Goal: Task Accomplishment & Management: Complete application form

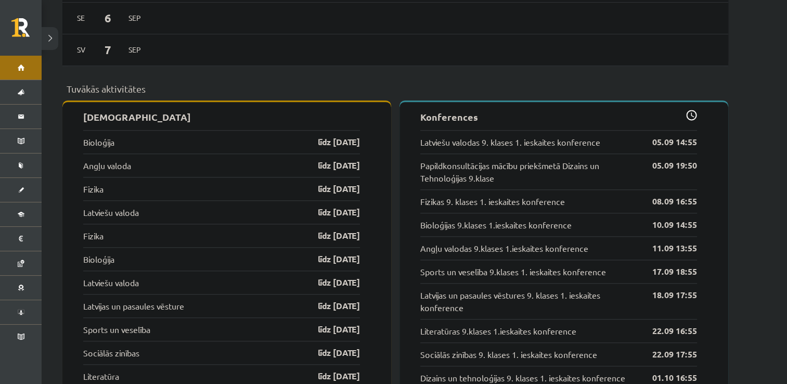
scroll to position [972, 0]
click at [130, 205] on link "Latviešu valoda" at bounding box center [111, 211] width 56 height 12
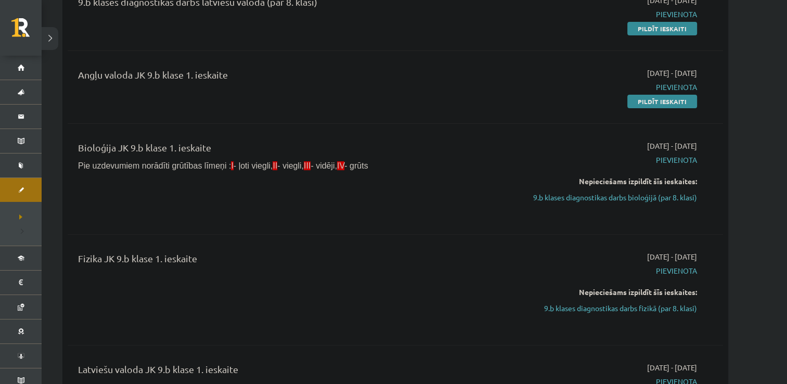
scroll to position [299, 0]
click at [588, 307] on link "9.b klases diagnostikas darbs fizikā (par 8. klasi)" at bounding box center [599, 308] width 196 height 11
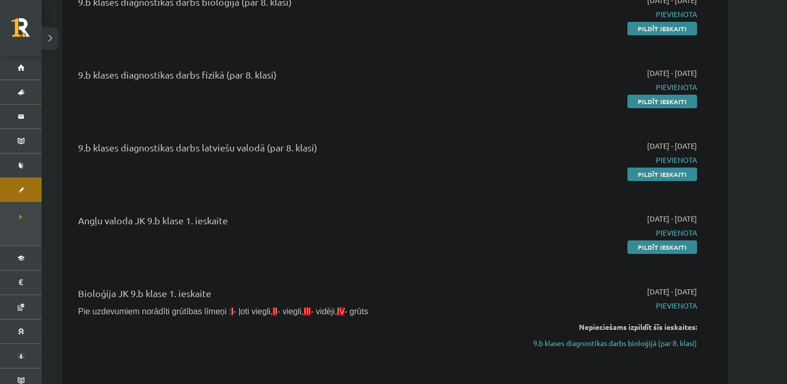
scroll to position [154, 0]
click at [580, 340] on link "9.b klases diagnostikas darbs bioloģijā (par 8. klasi)" at bounding box center [599, 342] width 196 height 11
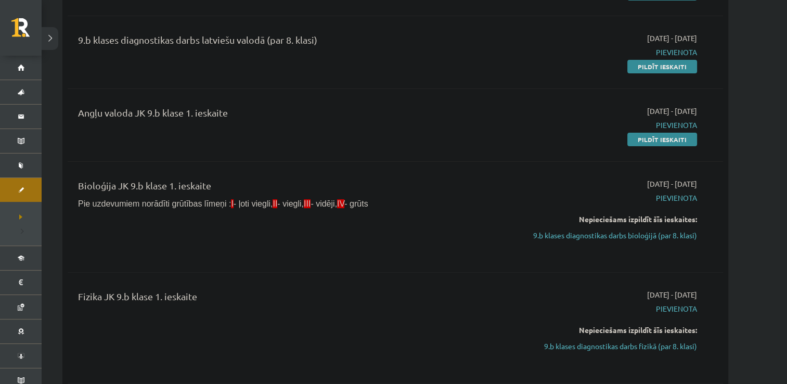
scroll to position [260, 0]
click at [586, 349] on link "9.b klases diagnostikas darbs fizikā (par 8. klasi)" at bounding box center [599, 347] width 196 height 11
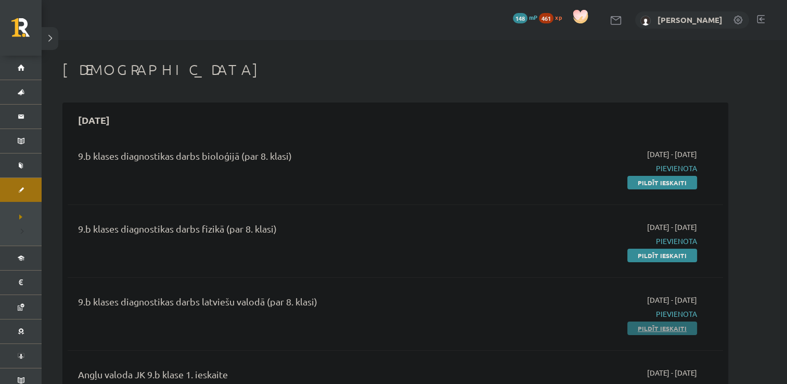
click at [656, 327] on link "Pildīt ieskaiti" at bounding box center [662, 328] width 70 height 14
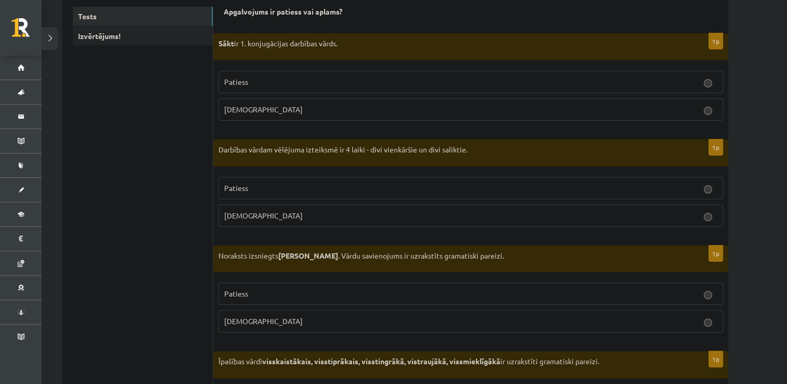
scroll to position [179, 0]
click at [370, 117] on label "[DEMOGRAPHIC_DATA]" at bounding box center [470, 110] width 504 height 22
click at [298, 191] on p "Patiess" at bounding box center [470, 188] width 493 height 11
click at [285, 317] on p "[DEMOGRAPHIC_DATA]" at bounding box center [470, 322] width 493 height 11
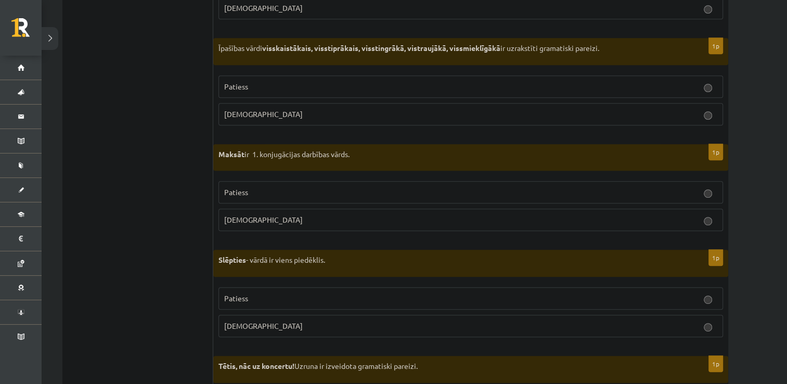
scroll to position [494, 0]
click at [234, 82] on span "Patiess" at bounding box center [236, 85] width 24 height 9
click at [269, 186] on p "Patiess" at bounding box center [470, 191] width 493 height 11
click at [259, 292] on p "Patiess" at bounding box center [470, 297] width 493 height 11
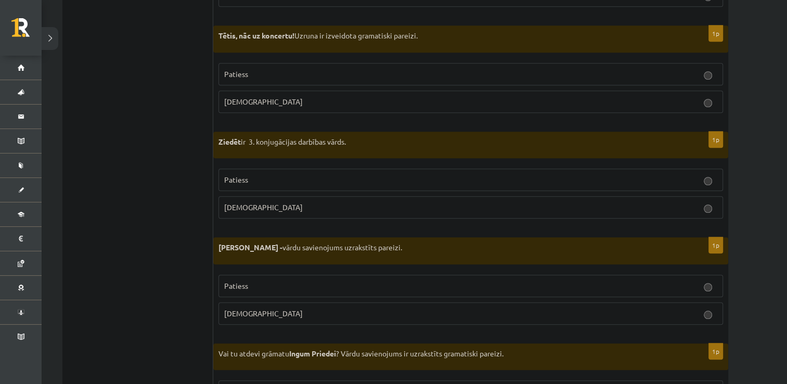
scroll to position [822, 0]
click at [339, 69] on p "Patiess" at bounding box center [470, 74] width 493 height 11
click at [243, 100] on span "[DEMOGRAPHIC_DATA]" at bounding box center [263, 101] width 78 height 9
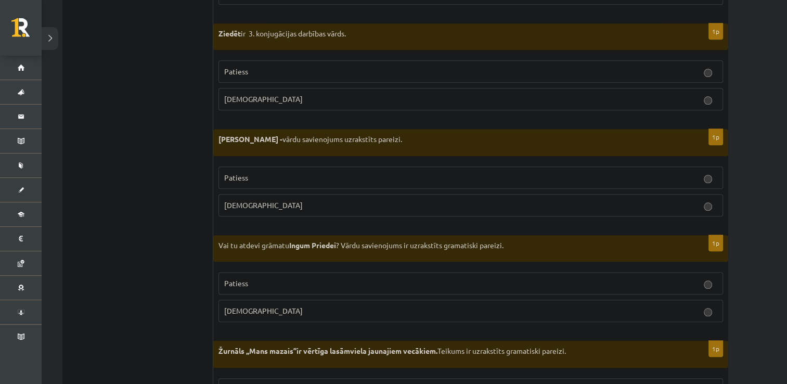
scroll to position [930, 0]
click at [250, 67] on p "Patiess" at bounding box center [470, 72] width 493 height 11
click at [253, 200] on p "[DEMOGRAPHIC_DATA]" at bounding box center [470, 205] width 493 height 11
click at [275, 308] on p "[DEMOGRAPHIC_DATA]" at bounding box center [470, 311] width 493 height 11
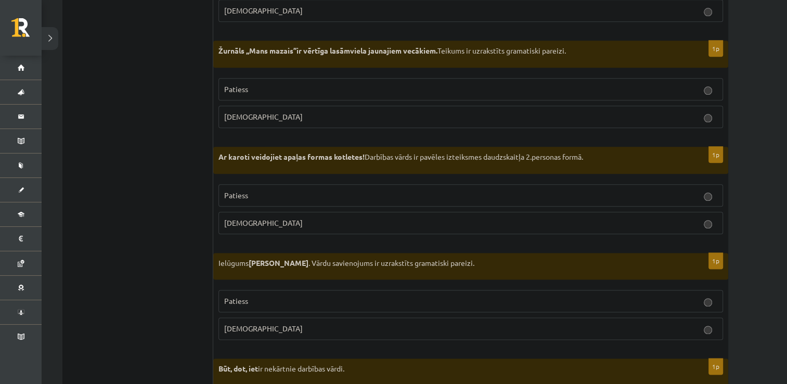
scroll to position [1230, 0]
click at [360, 93] on label "Patiess" at bounding box center [470, 89] width 504 height 22
click at [282, 192] on p "Patiess" at bounding box center [470, 195] width 493 height 11
click at [273, 323] on p "[DEMOGRAPHIC_DATA]" at bounding box center [470, 328] width 493 height 11
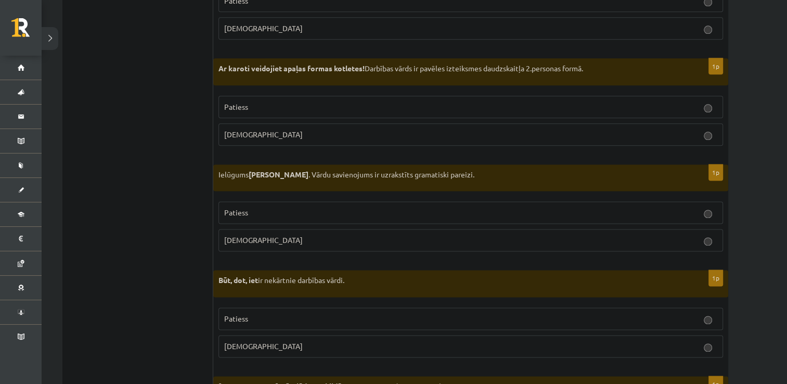
scroll to position [1314, 0]
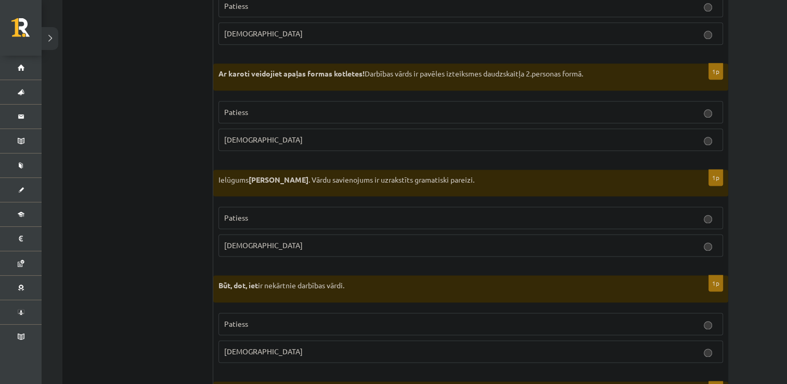
click at [274, 318] on p "Patiess" at bounding box center [470, 323] width 493 height 11
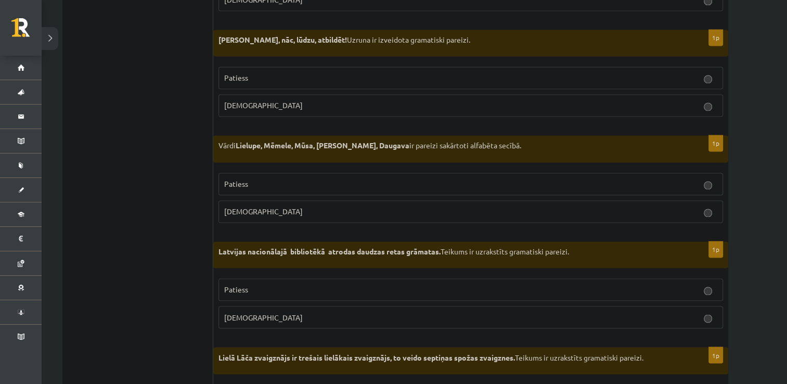
scroll to position [1665, 0]
click at [276, 100] on p "[DEMOGRAPHIC_DATA]" at bounding box center [470, 105] width 493 height 11
click at [270, 209] on p "[DEMOGRAPHIC_DATA]" at bounding box center [470, 211] width 493 height 11
click at [281, 287] on p "Patiess" at bounding box center [470, 289] width 493 height 11
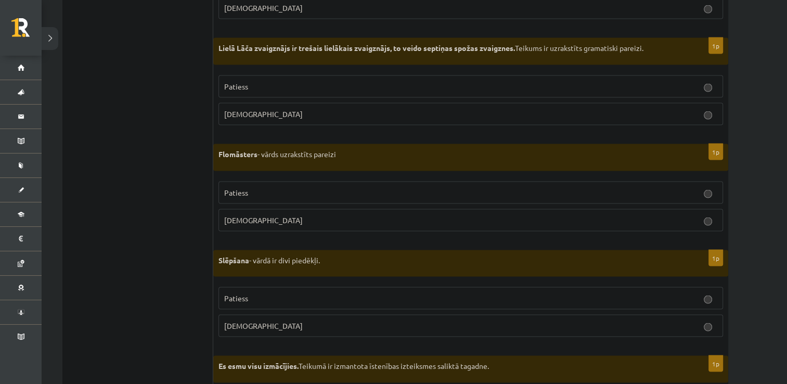
scroll to position [1973, 0]
click at [279, 86] on label "Patiess" at bounding box center [470, 87] width 504 height 22
click at [253, 321] on p "[DEMOGRAPHIC_DATA]" at bounding box center [470, 326] width 493 height 11
click at [231, 218] on label "[DEMOGRAPHIC_DATA]" at bounding box center [470, 221] width 504 height 22
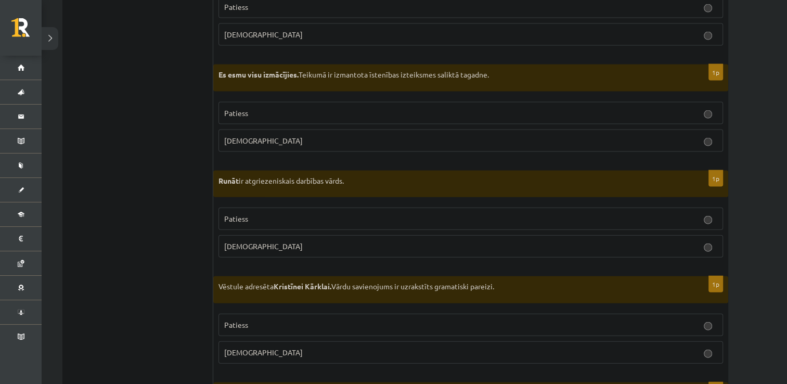
scroll to position [2258, 0]
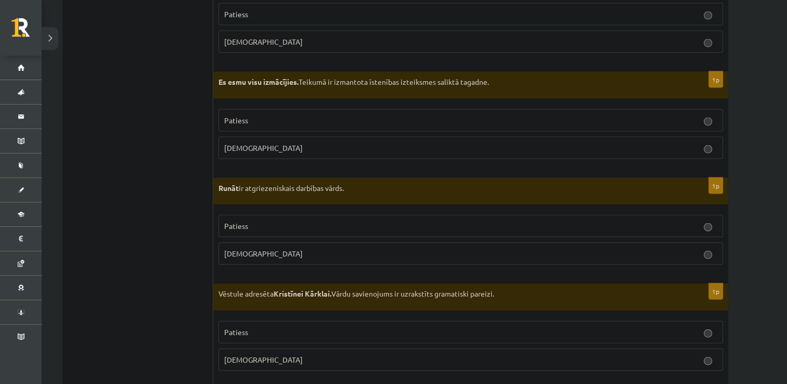
click at [245, 115] on span "Patiess" at bounding box center [236, 119] width 24 height 9
click at [269, 248] on p "[DEMOGRAPHIC_DATA]" at bounding box center [470, 253] width 493 height 11
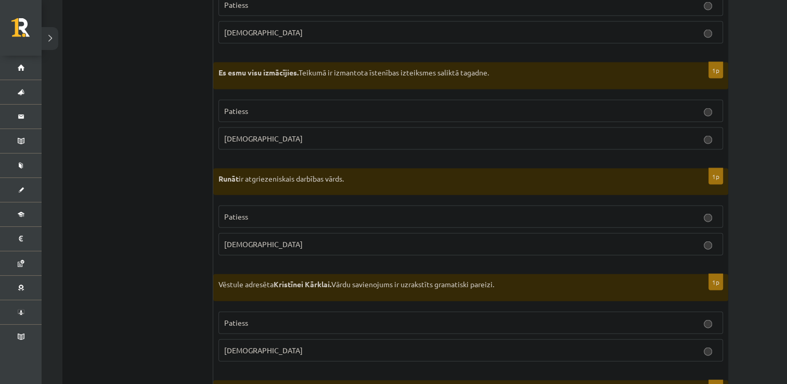
scroll to position [2266, 0]
click at [270, 318] on p "Patiess" at bounding box center [470, 323] width 493 height 11
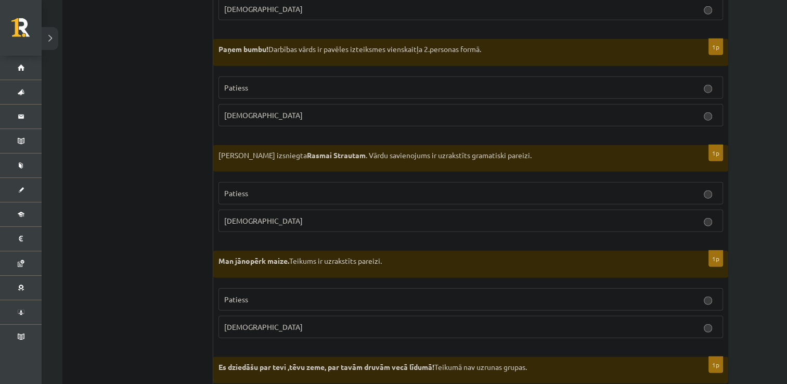
scroll to position [2607, 0]
click at [257, 86] on label "Patiess" at bounding box center [470, 88] width 504 height 22
click at [248, 217] on span "[DEMOGRAPHIC_DATA]" at bounding box center [263, 221] width 78 height 9
click at [277, 295] on p "Patiess" at bounding box center [470, 300] width 493 height 11
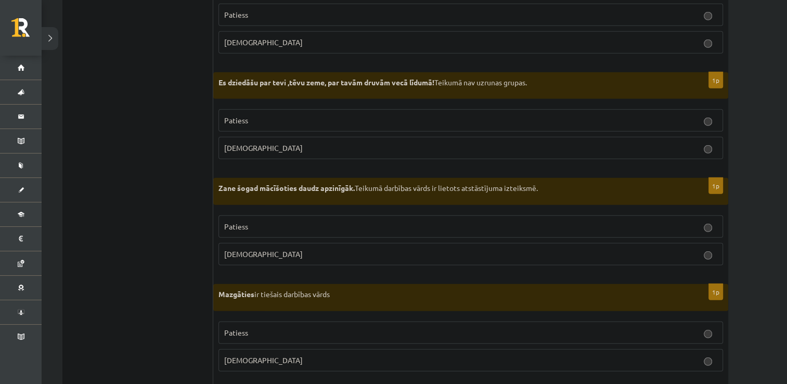
scroll to position [2892, 0]
click at [239, 143] on span "[DEMOGRAPHIC_DATA]" at bounding box center [263, 147] width 78 height 9
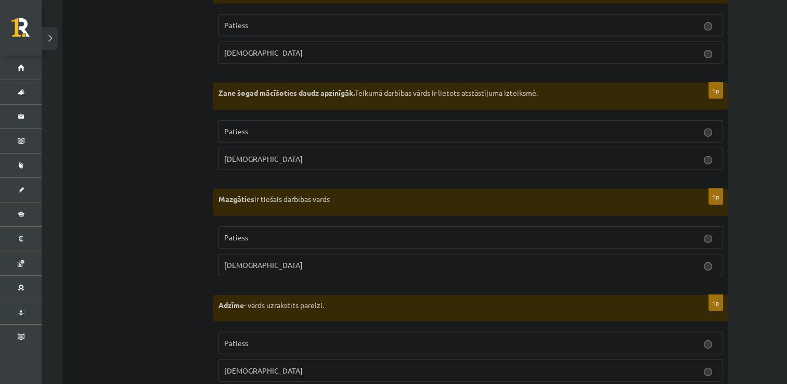
scroll to position [3013, 0]
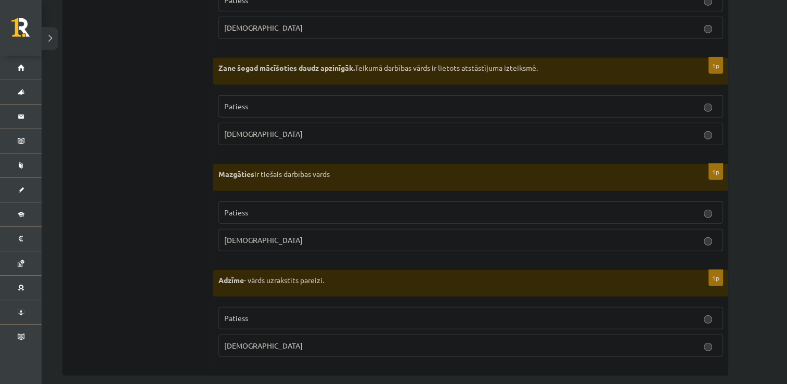
click at [246, 340] on p "[DEMOGRAPHIC_DATA]" at bounding box center [470, 345] width 493 height 11
click at [241, 235] on span "[DEMOGRAPHIC_DATA]" at bounding box center [263, 239] width 78 height 9
click at [244, 134] on fieldset "Patiess Aplams" at bounding box center [470, 119] width 504 height 58
click at [239, 129] on span "[DEMOGRAPHIC_DATA]" at bounding box center [263, 133] width 78 height 9
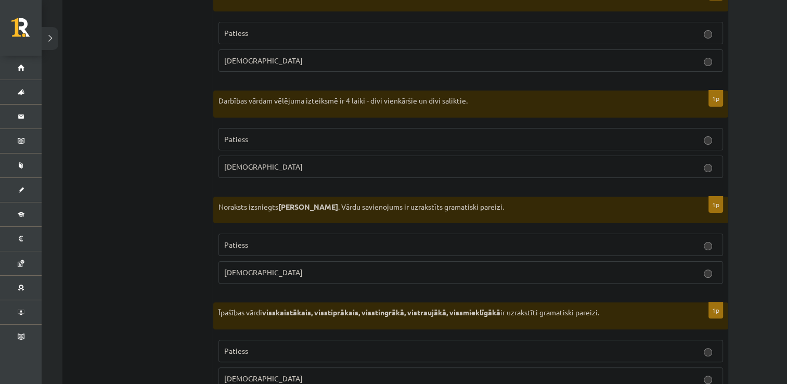
scroll to position [0, 0]
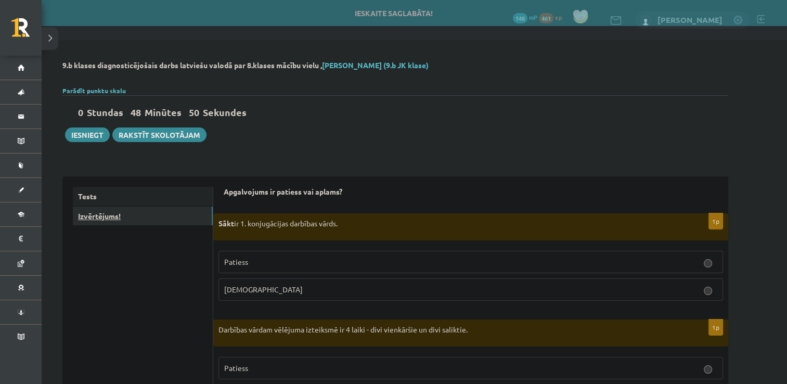
click at [112, 215] on link "Izvērtējums!" at bounding box center [143, 215] width 140 height 19
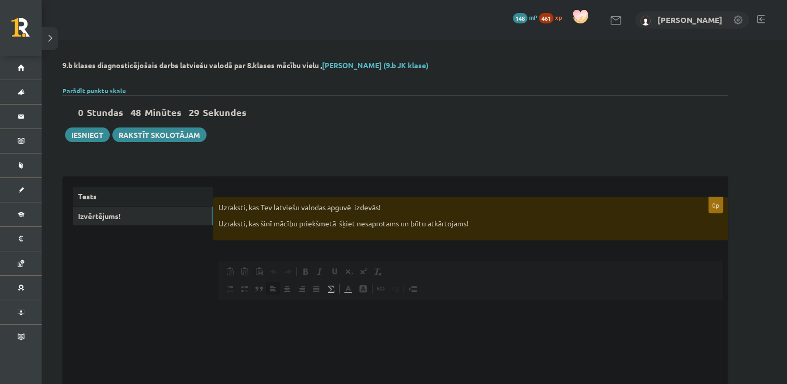
click at [247, 331] on html at bounding box center [470, 315] width 504 height 32
click at [318, 320] on p "**********" at bounding box center [470, 315] width 483 height 11
click at [320, 317] on p "**********" at bounding box center [470, 315] width 483 height 11
click at [382, 317] on p "**********" at bounding box center [470, 315] width 483 height 11
click at [85, 139] on button "Iesniegt" at bounding box center [87, 134] width 45 height 15
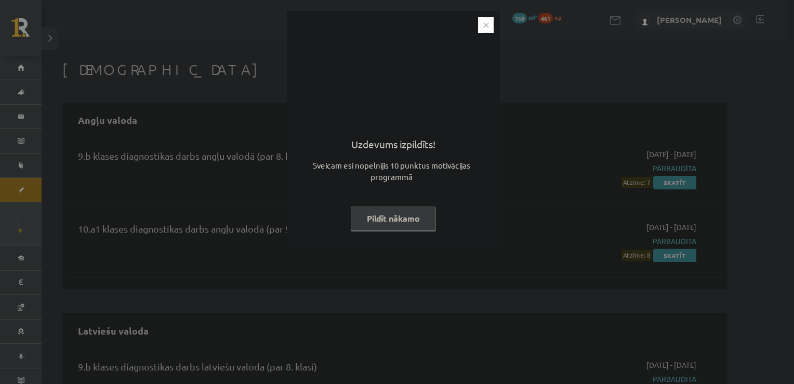
click at [391, 220] on button "Pildīt nākamo" at bounding box center [393, 218] width 85 height 24
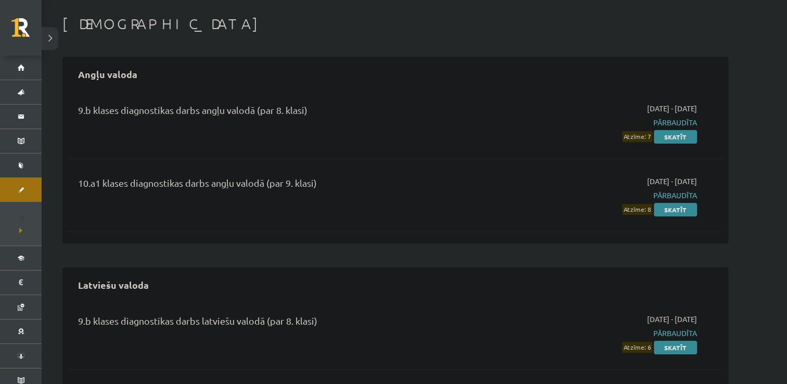
scroll to position [53, 0]
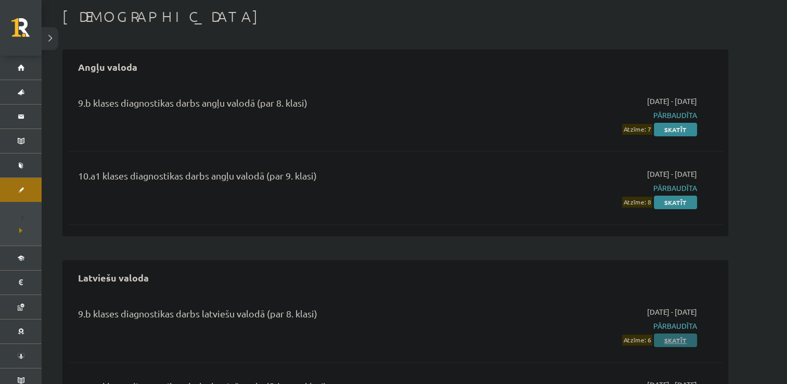
click at [684, 338] on link "Skatīt" at bounding box center [674, 340] width 43 height 14
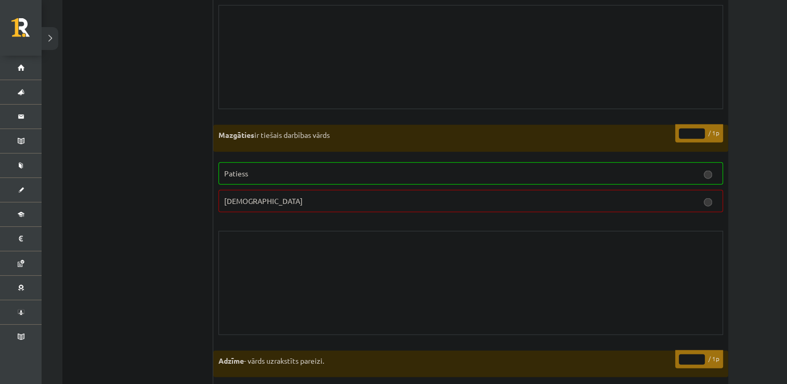
scroll to position [6420, 0]
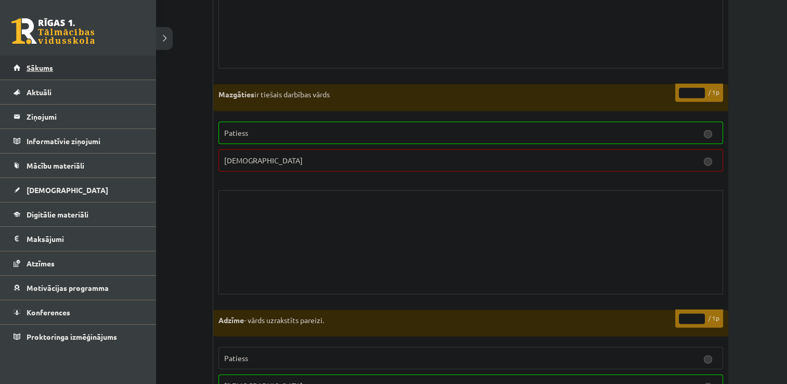
click at [29, 66] on span "Sākums" at bounding box center [40, 67] width 27 height 9
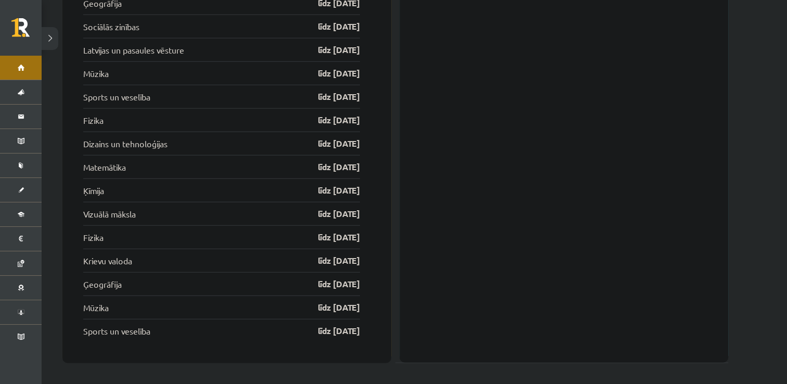
scroll to position [2568, 0]
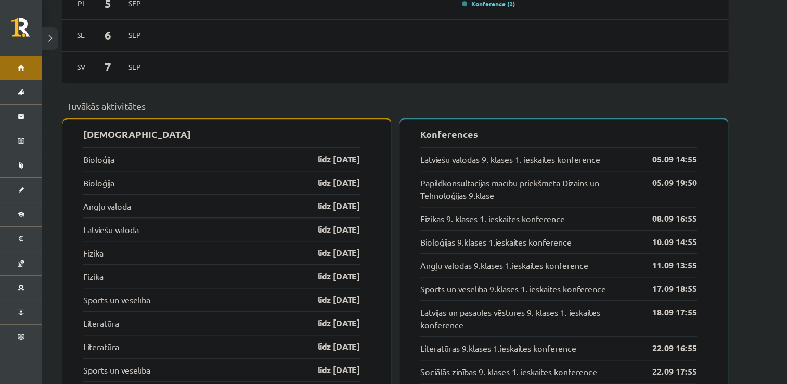
scroll to position [953, 0]
